Goal: Information Seeking & Learning: Compare options

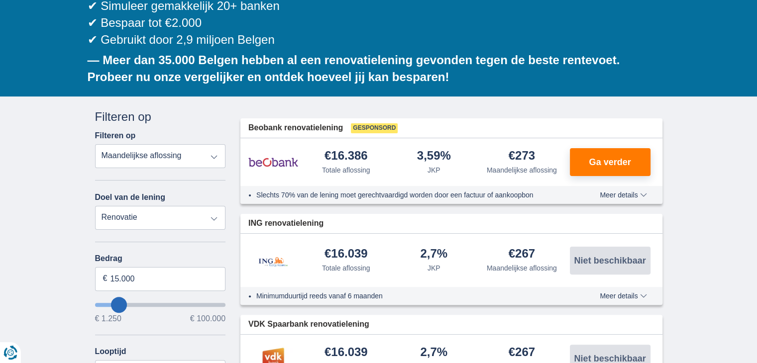
type input "11.250"
type input "12250"
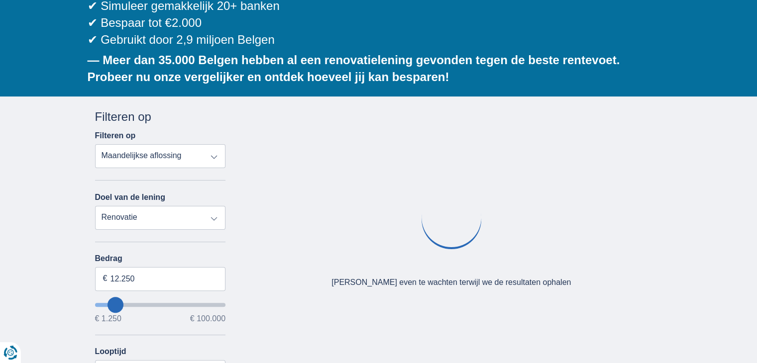
type input "15.250"
type input "15250"
type input "16.250"
type input "17250"
type input "17.250"
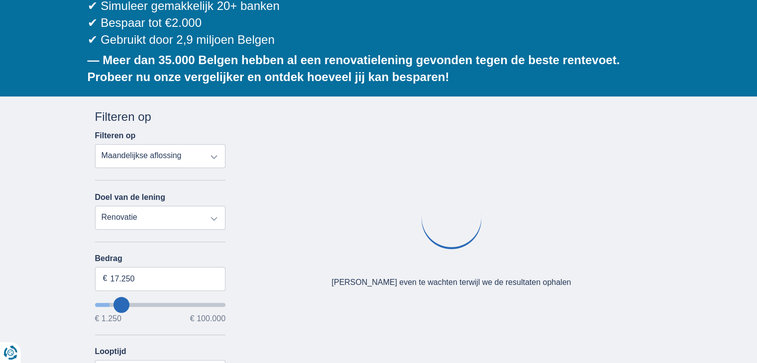
select select "84"
type input "31.250"
type input "32250"
type input "32.250"
select select "120"
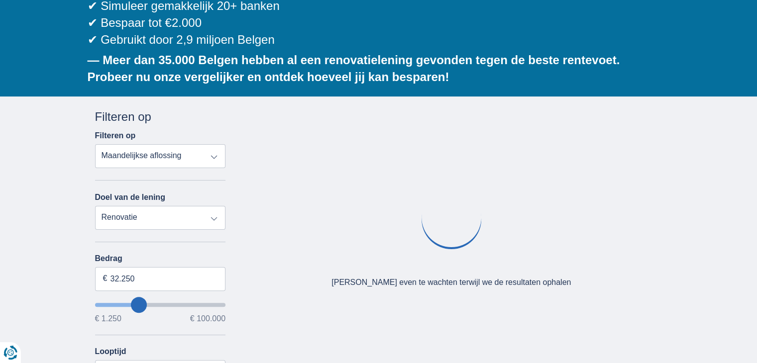
type input "55.250"
type input "55250"
click at [165, 303] on input "wantToBorrow" at bounding box center [160, 305] width 131 height 4
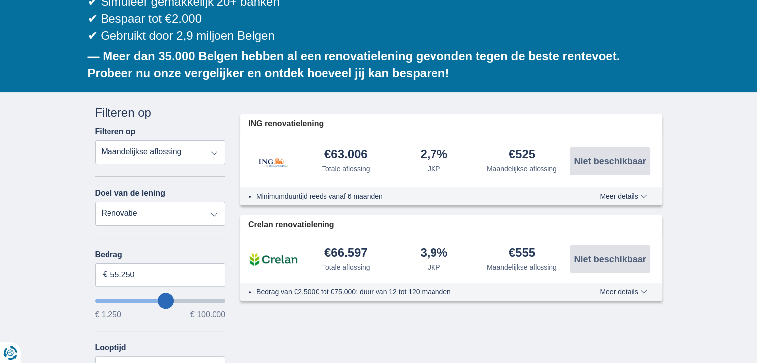
scroll to position [199, 0]
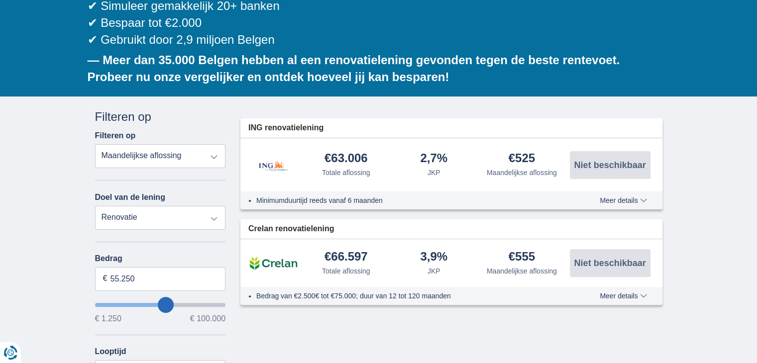
type input "44.250"
type input "44250"
click at [152, 303] on input "wantToBorrow" at bounding box center [160, 305] width 131 height 4
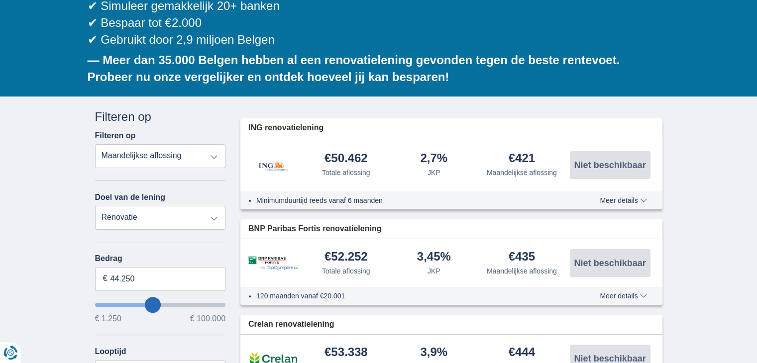
type input "54.250"
type input "54250"
type input "55.250"
type input "56250"
type input "73.250"
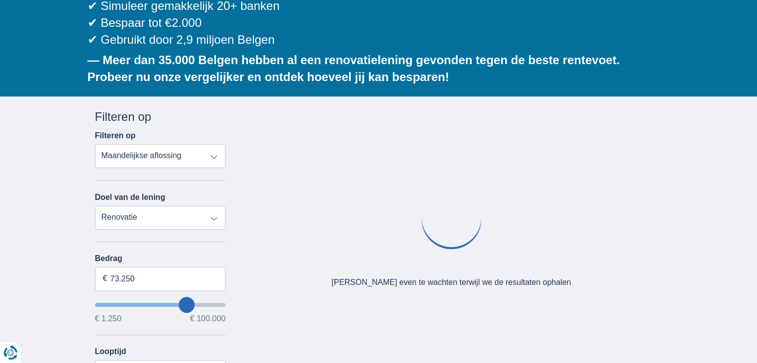
type input "73250"
click at [187, 303] on input "wantToBorrow" at bounding box center [160, 305] width 131 height 4
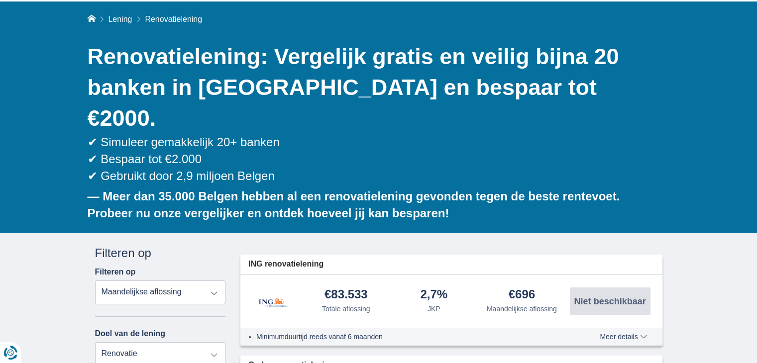
scroll to position [149, 0]
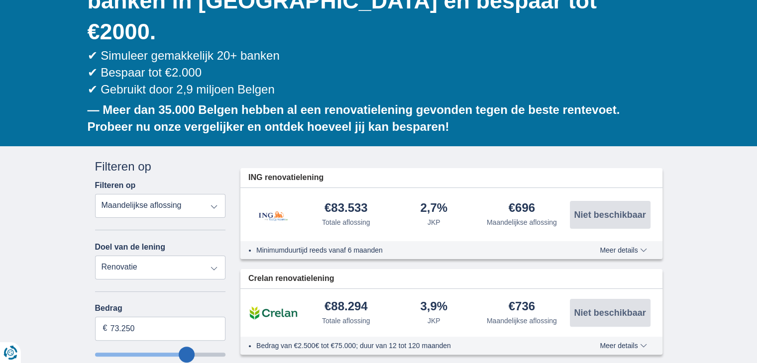
type input "94.250"
type input "94250"
click at [210, 353] on input "wantToBorrow" at bounding box center [160, 355] width 131 height 4
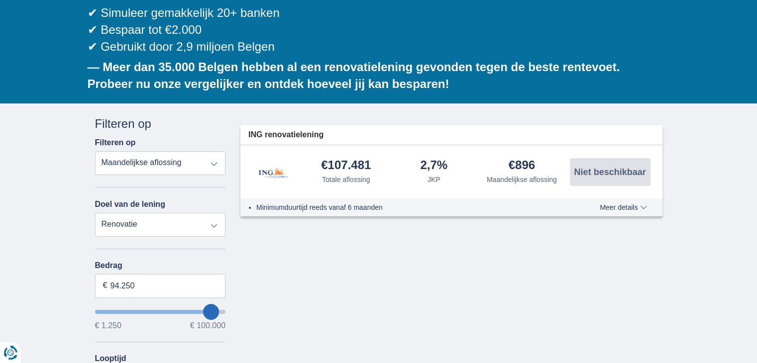
scroll to position [199, 0]
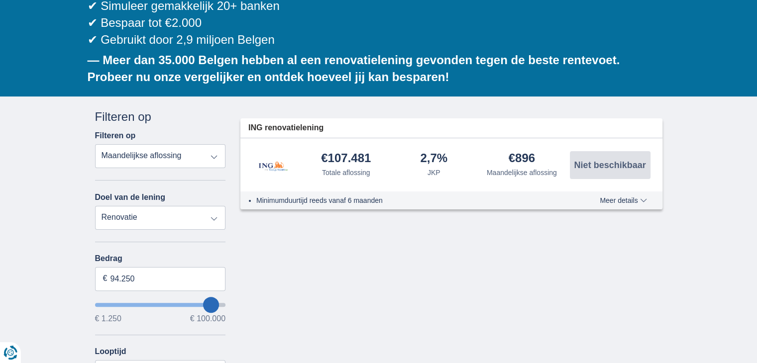
type input "33.250"
type input "33250"
click at [139, 303] on input "wantToBorrow" at bounding box center [160, 305] width 131 height 4
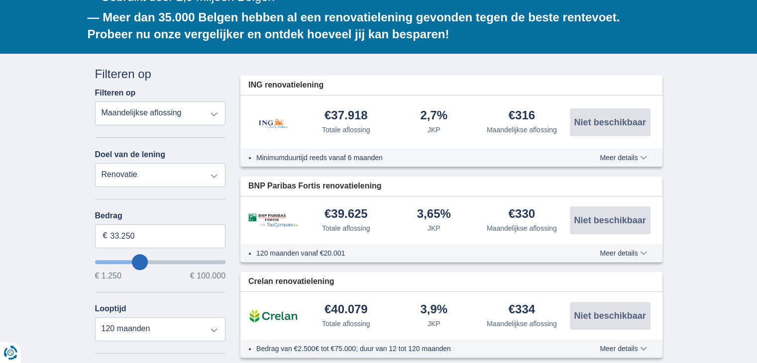
scroll to position [249, 0]
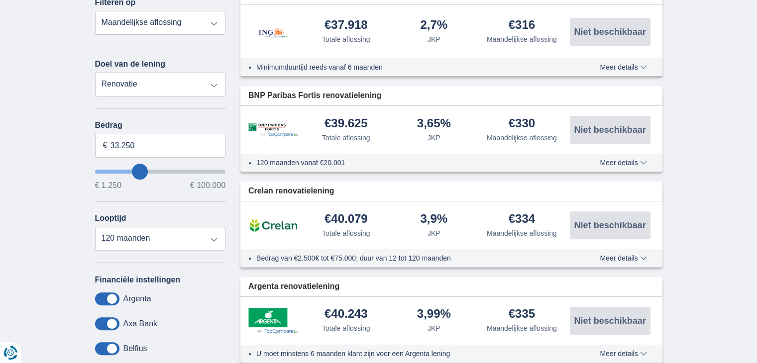
scroll to position [348, 0]
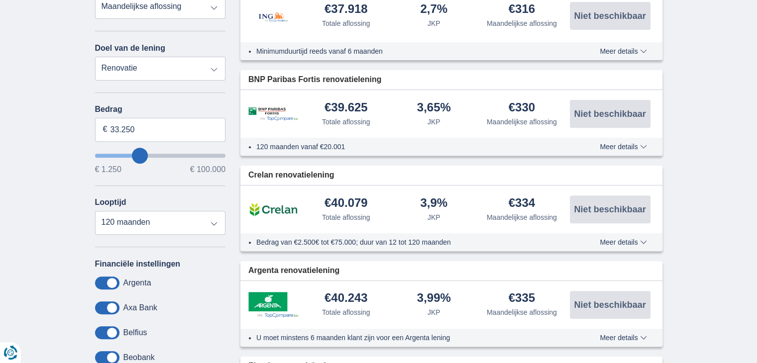
drag, startPoint x: 95, startPoint y: 156, endPoint x: 98, endPoint y: 146, distance: 10.5
